Goal: Task Accomplishment & Management: Manage account settings

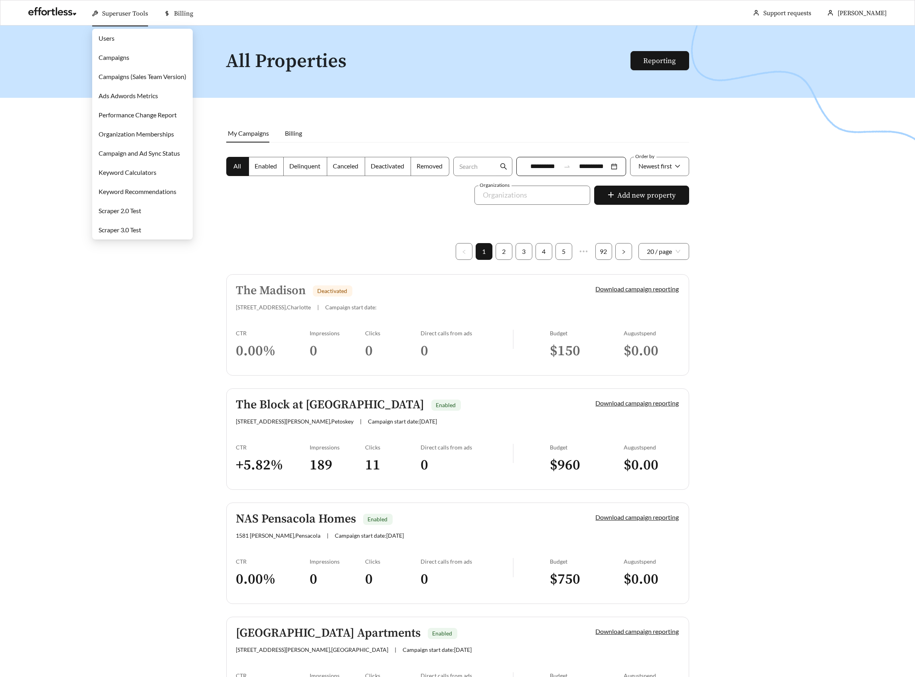
click at [118, 53] on link "Campaigns" at bounding box center [114, 57] width 31 height 8
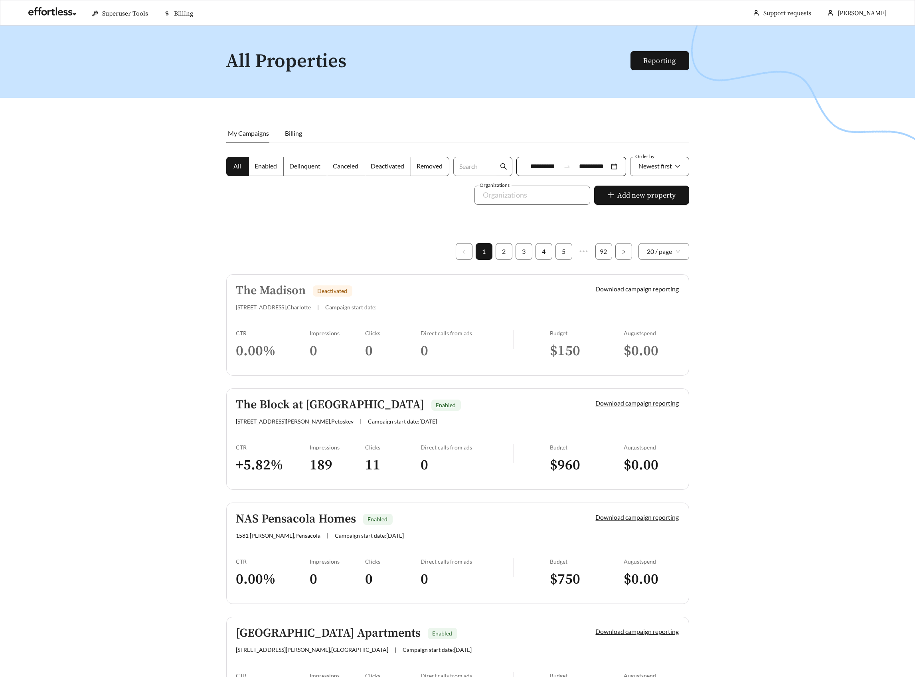
click at [407, 287] on div "The Madison Deactivated" at bounding box center [402, 290] width 333 height 13
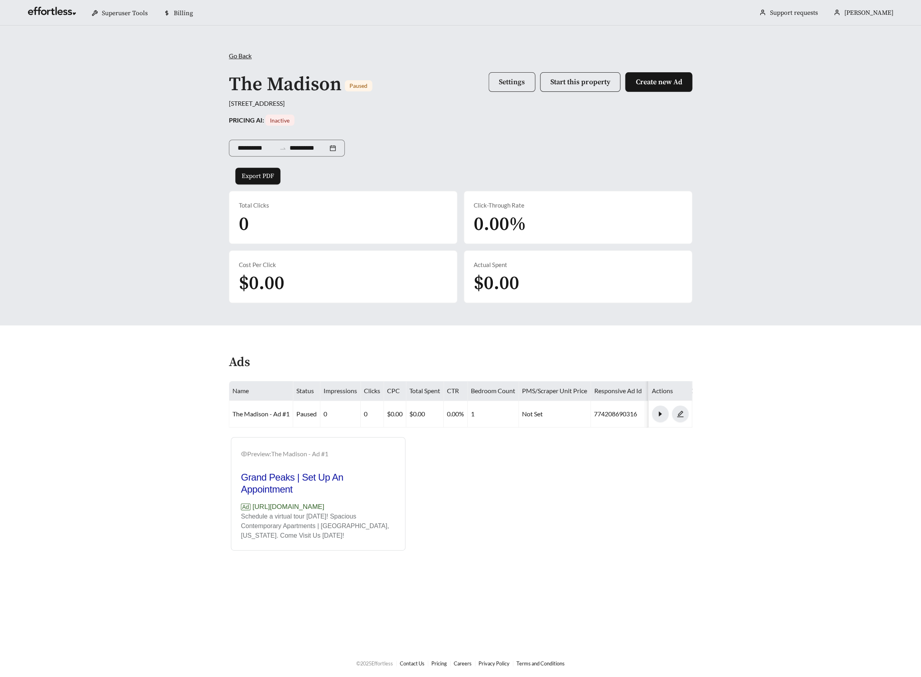
click at [520, 81] on span "Settings" at bounding box center [512, 81] width 26 height 9
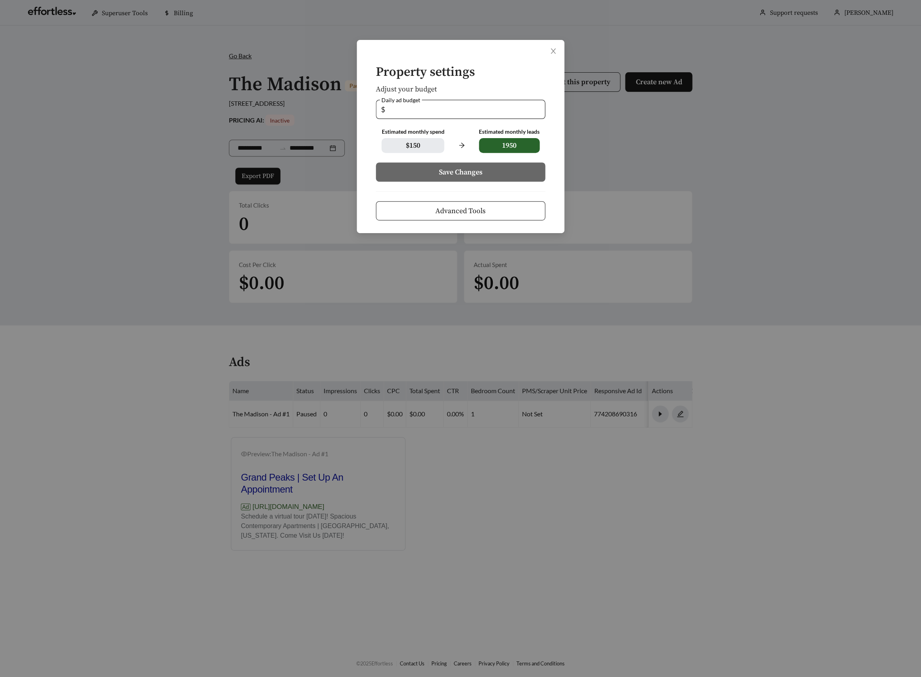
click at [711, 130] on div "Property settings Adjust your budget Daily ad budget $ * Estimated monthly spen…" at bounding box center [460, 338] width 921 height 677
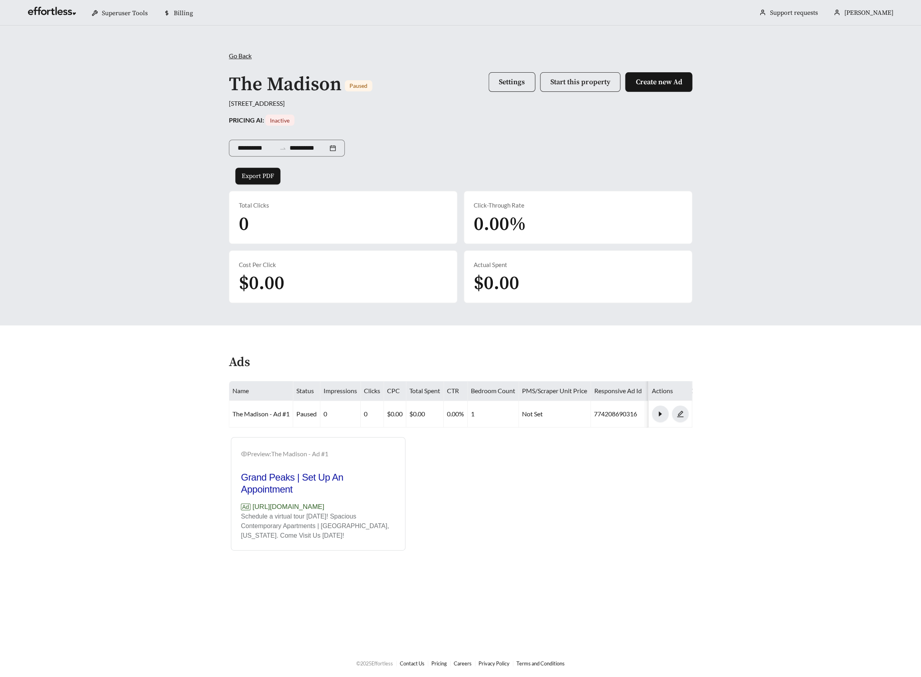
click at [573, 83] on span "Start this property" at bounding box center [579, 81] width 59 height 9
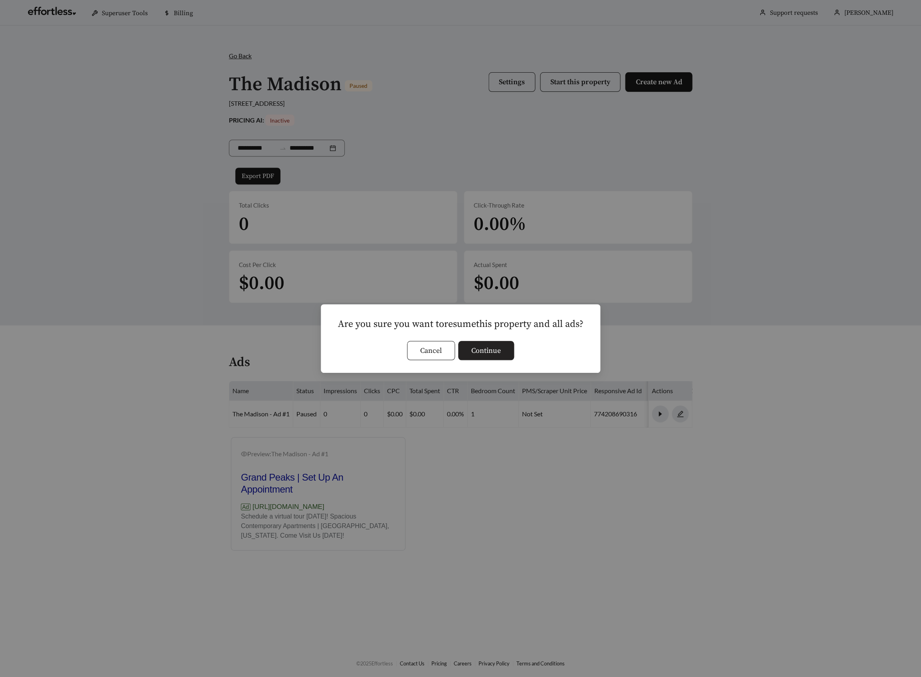
click at [498, 352] on span "Continue" at bounding box center [486, 350] width 30 height 11
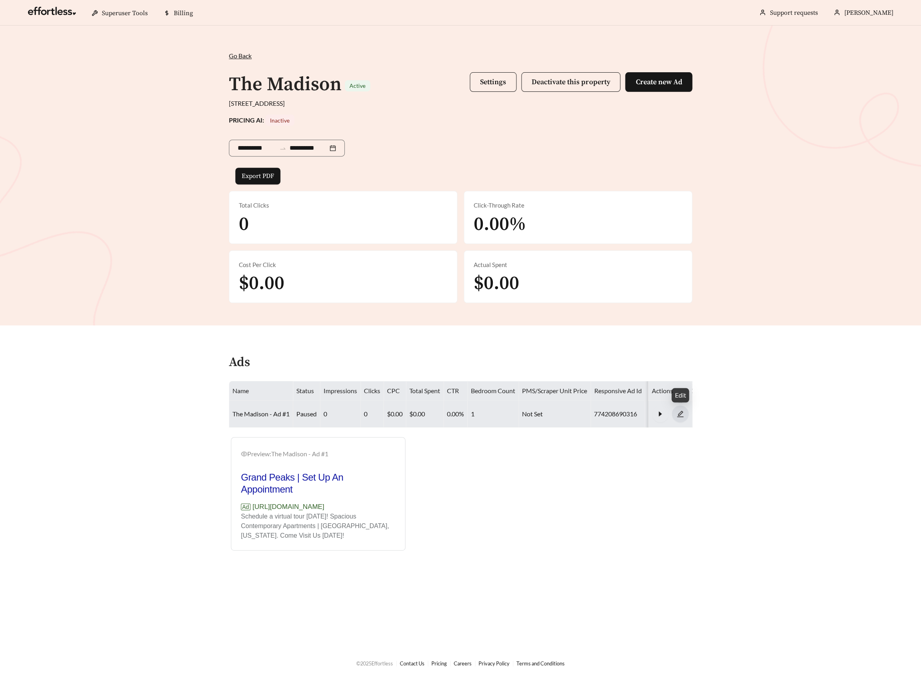
click at [678, 412] on icon "edit" at bounding box center [680, 414] width 6 height 6
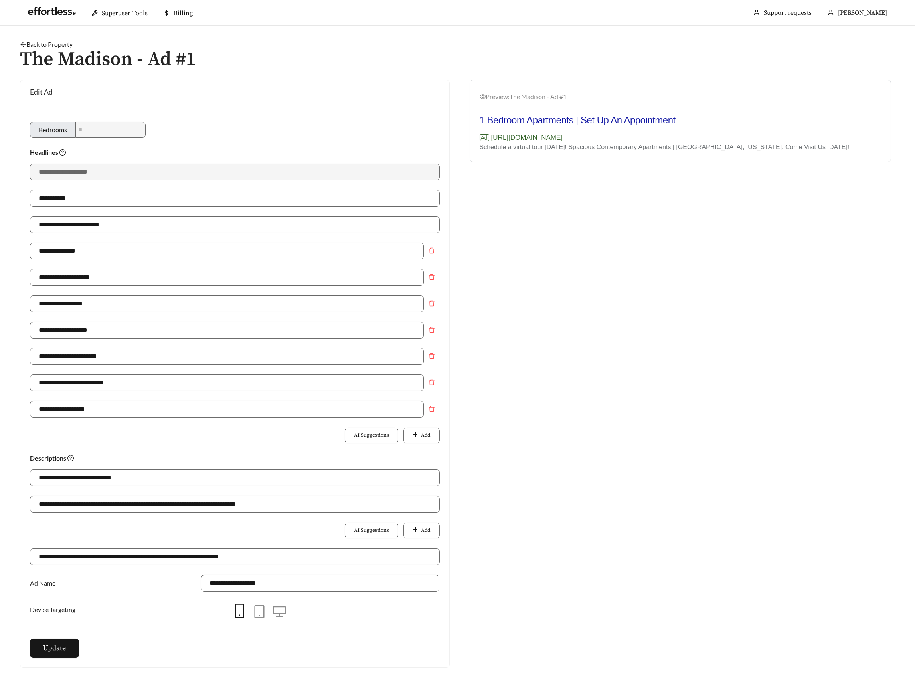
scroll to position [109, 0]
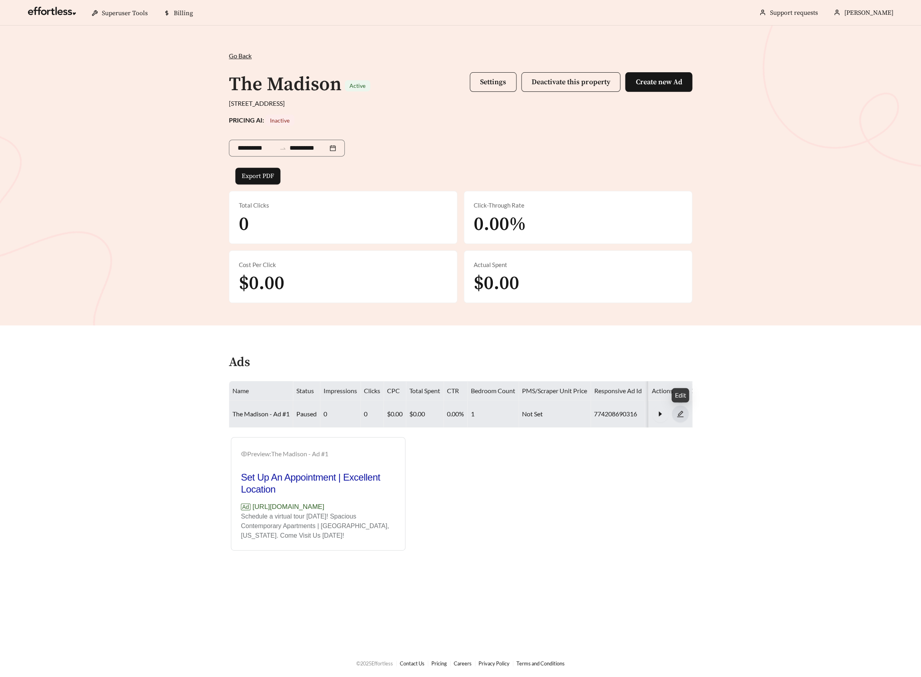
click at [676, 410] on icon "edit" at bounding box center [679, 413] width 7 height 7
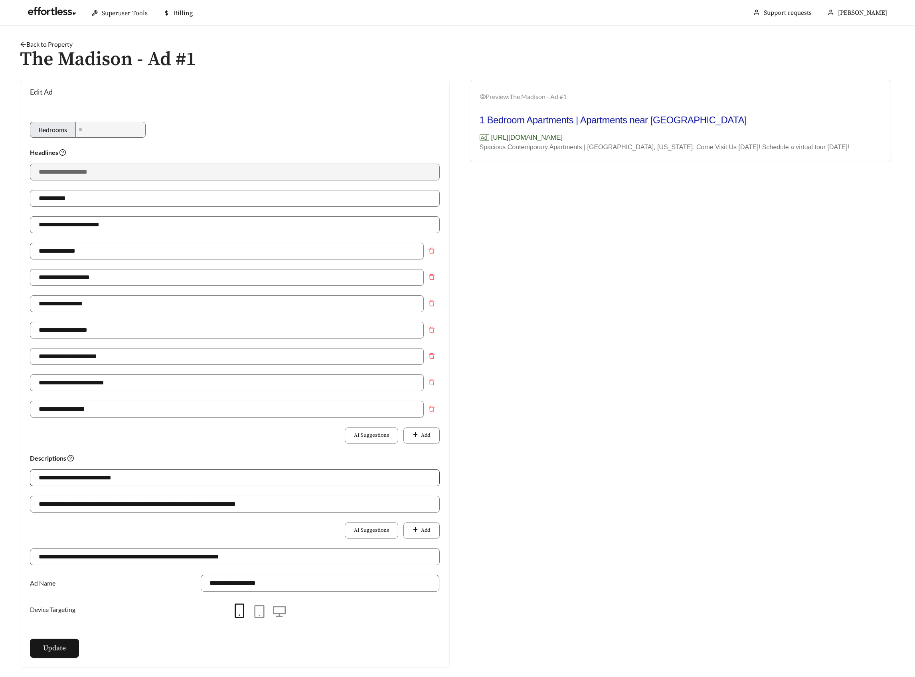
scroll to position [109, 0]
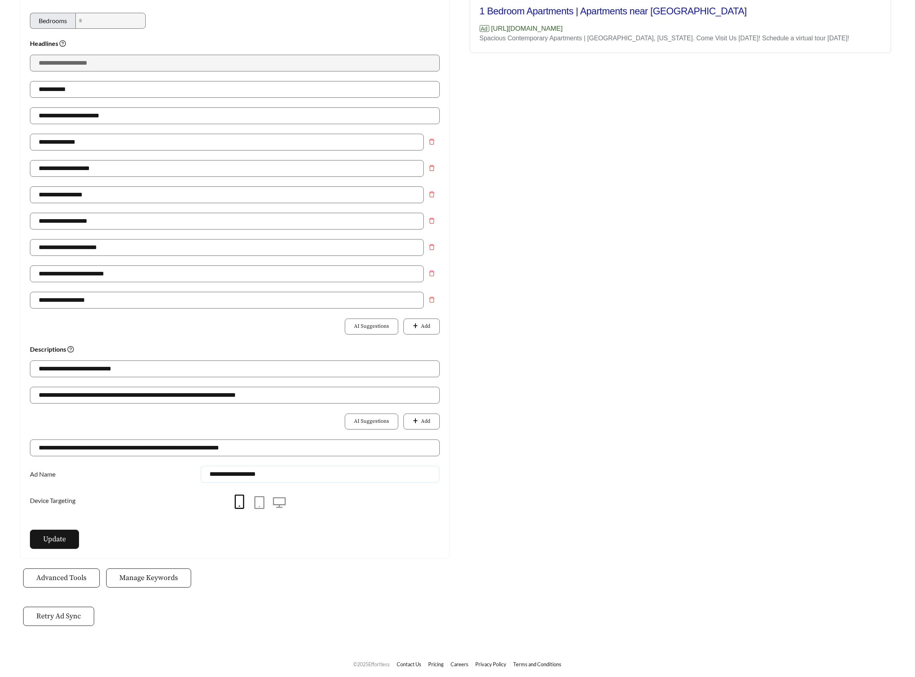
click at [281, 474] on input "**********" at bounding box center [320, 474] width 239 height 17
type input "**********"
click at [69, 538] on button "Update" at bounding box center [54, 539] width 49 height 19
